Goal: Transaction & Acquisition: Purchase product/service

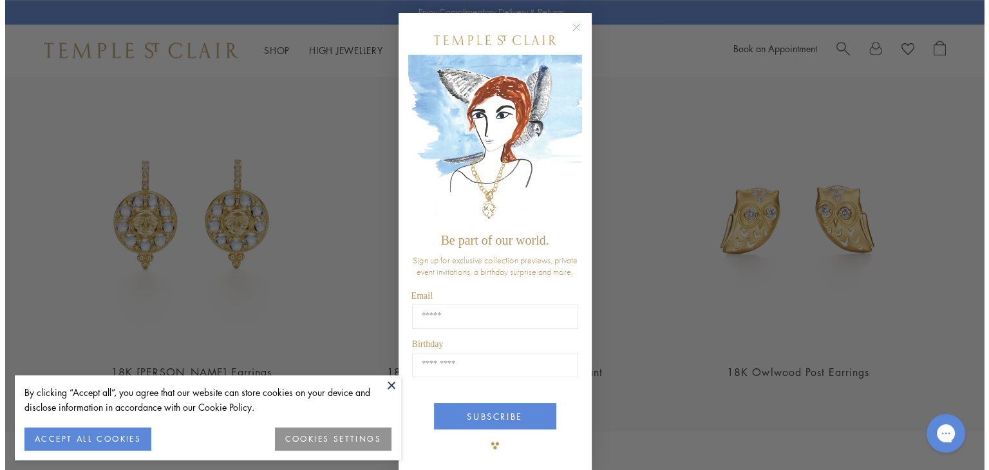
scroll to position [1748, 0]
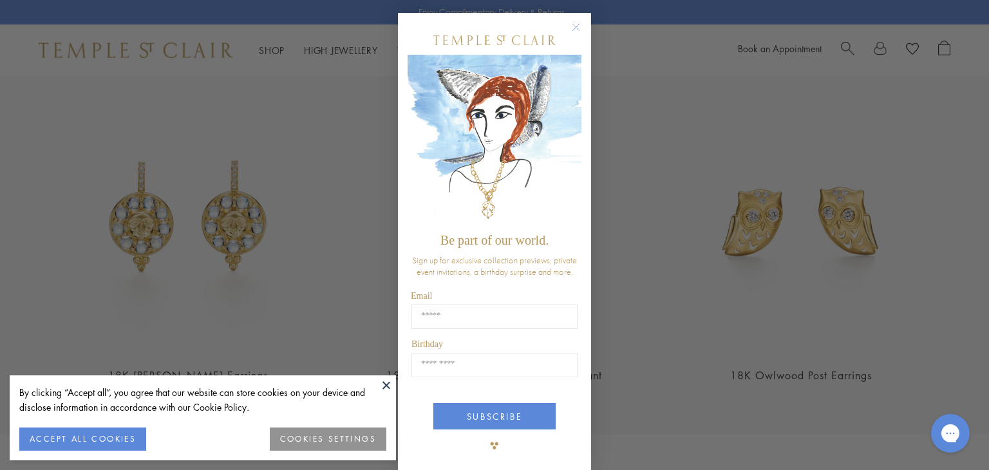
click at [568, 26] on circle "Close dialog" at bounding box center [575, 27] width 15 height 15
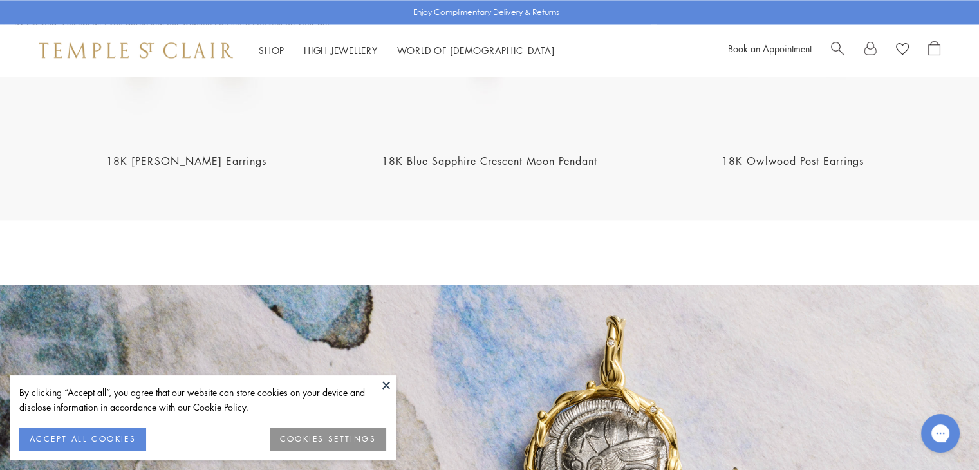
scroll to position [2189, 0]
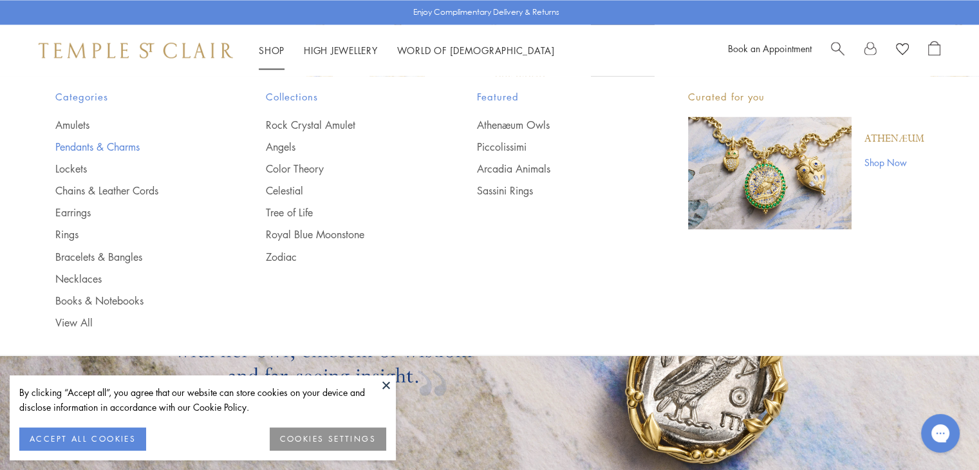
click at [117, 142] on link "Pendants & Charms" at bounding box center [135, 147] width 160 height 14
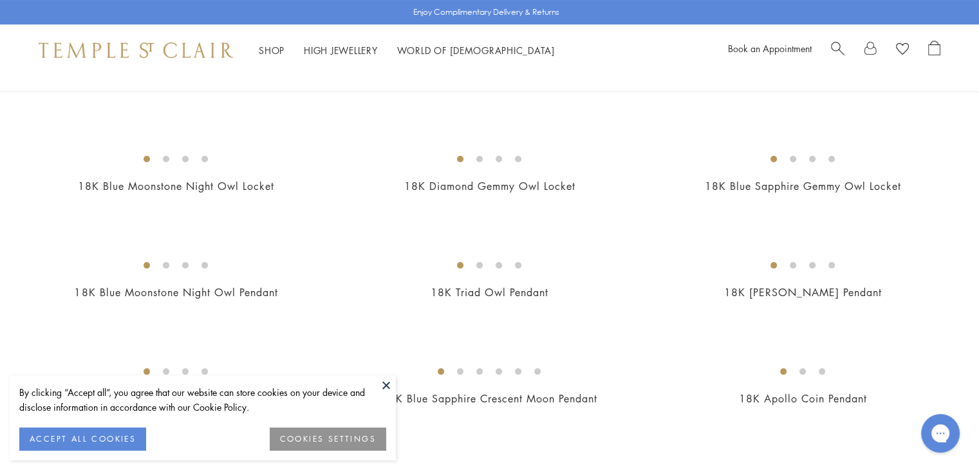
scroll to position [193, 0]
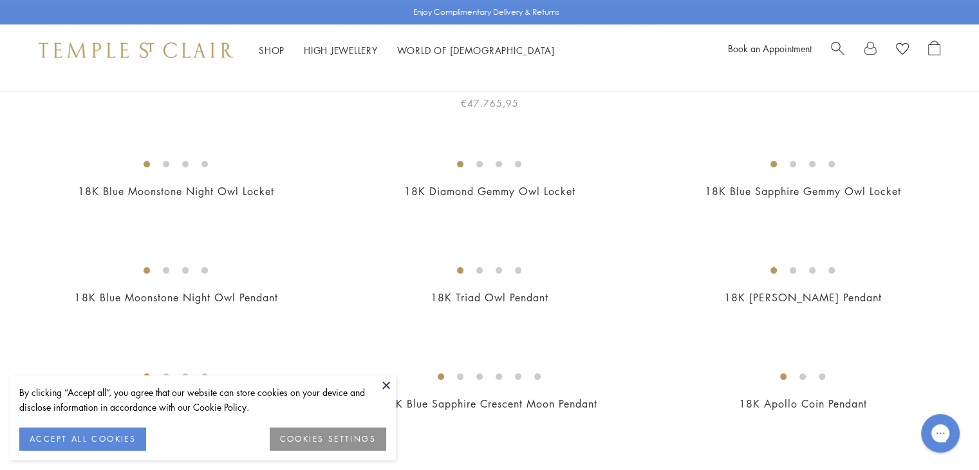
click at [0, 0] on img at bounding box center [0, 0] width 0 height 0
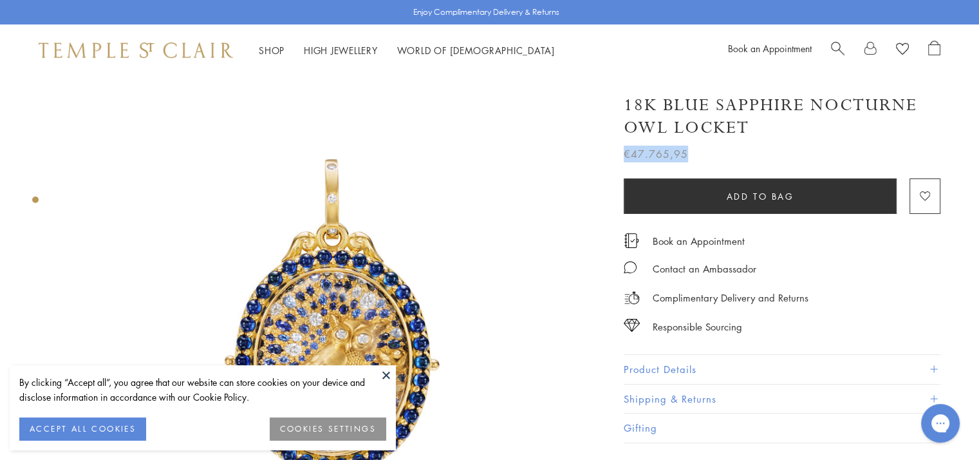
drag, startPoint x: 708, startPoint y: 149, endPoint x: 621, endPoint y: 150, distance: 86.9
click at [621, 150] on div "18K Blue Sapphire Nocturne Owl Locket €47.765,95 The 18K Blue Sapphire Nocturne…" at bounding box center [773, 262] width 335 height 362
